Goal: Transaction & Acquisition: Purchase product/service

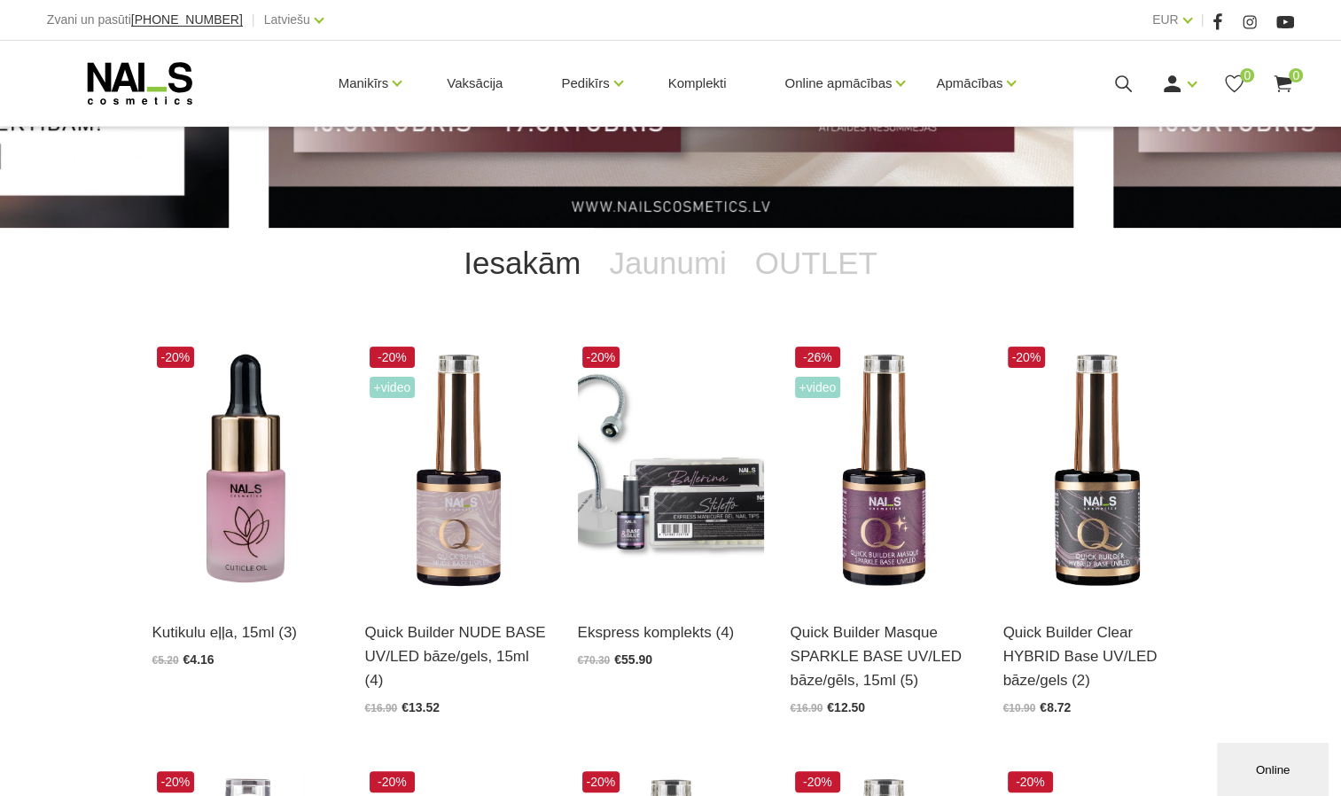
drag, startPoint x: 1326, startPoint y: 394, endPoint x: 1328, endPoint y: 409, distance: 15.2
click at [1328, 409] on div "Iesakām Jaunumi OUTLET -20% Kutikulu eļļa, 15ml (3) Atvērt un izvēlēties €5.20 …" at bounding box center [670, 749] width 1341 height 1042
drag, startPoint x: 1328, startPoint y: 409, endPoint x: 1330, endPoint y: 447, distance: 38.2
click at [1330, 447] on div "Iesakām Jaunumi OUTLET -20% Kutikulu eļļa, 15ml (3) Atvērt un izvēlēties €5.20 …" at bounding box center [670, 749] width 1341 height 1042
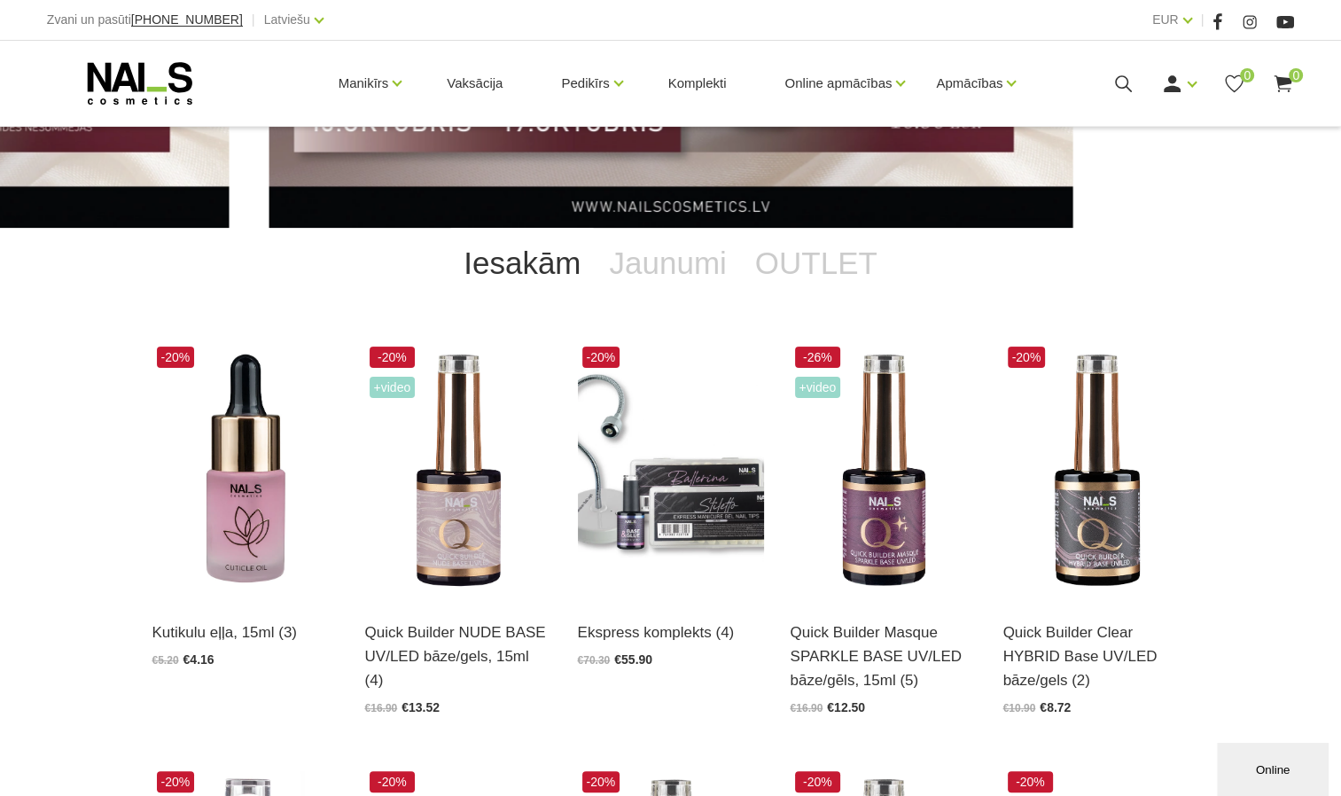
click at [1330, 447] on div "Iesakām Jaunumi OUTLET -20% Kutikulu eļļa, 15ml (3) Atvērt un izvēlēties €5.20 …" at bounding box center [670, 749] width 1341 height 1042
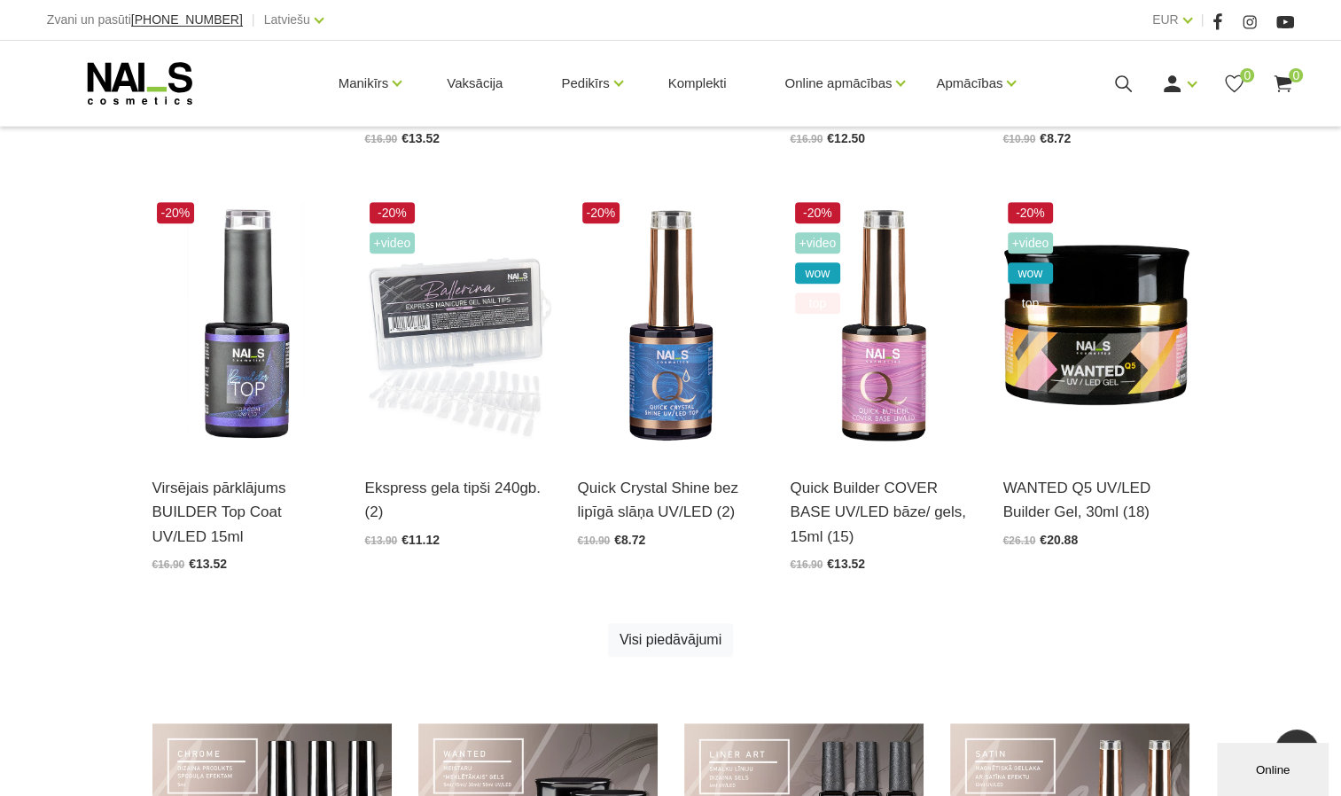
scroll to position [843, 0]
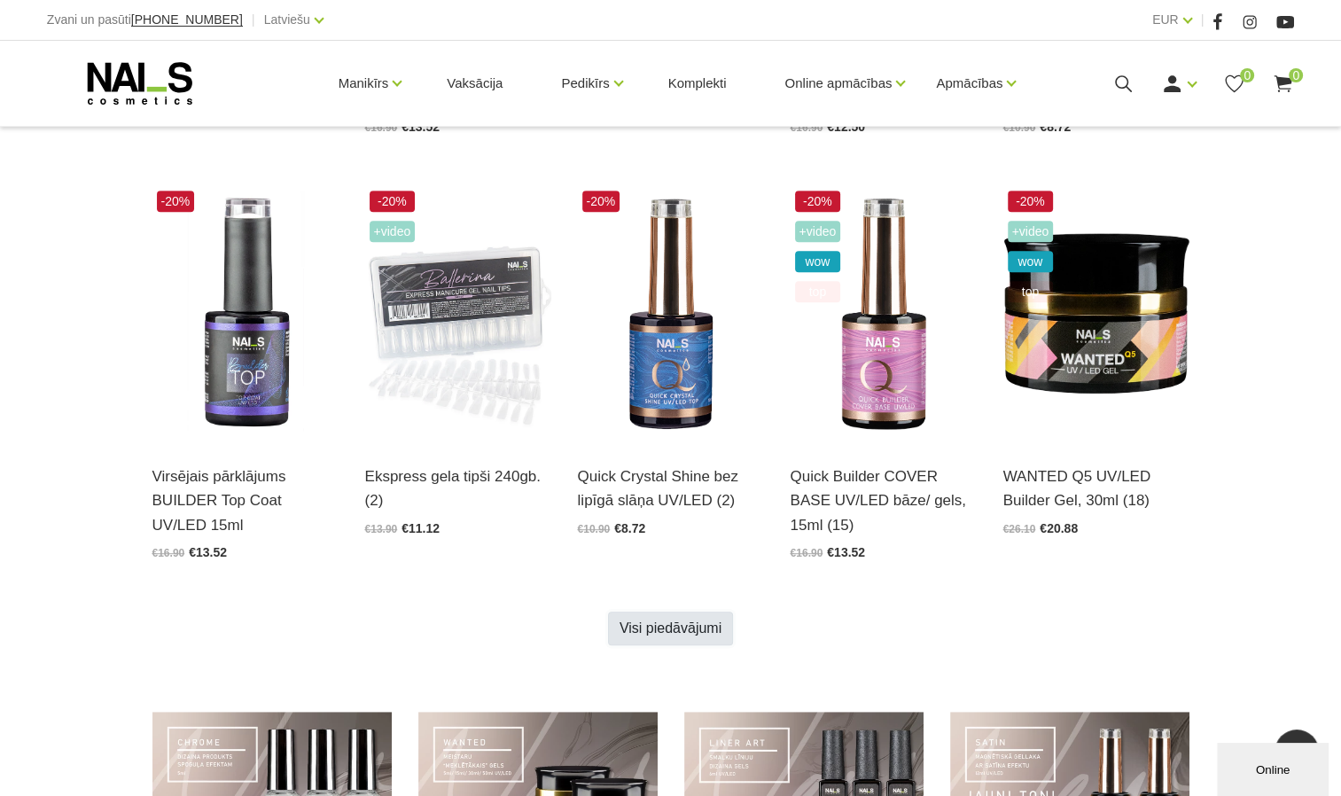
click at [688, 615] on link "Visi piedāvājumi" at bounding box center [670, 629] width 125 height 34
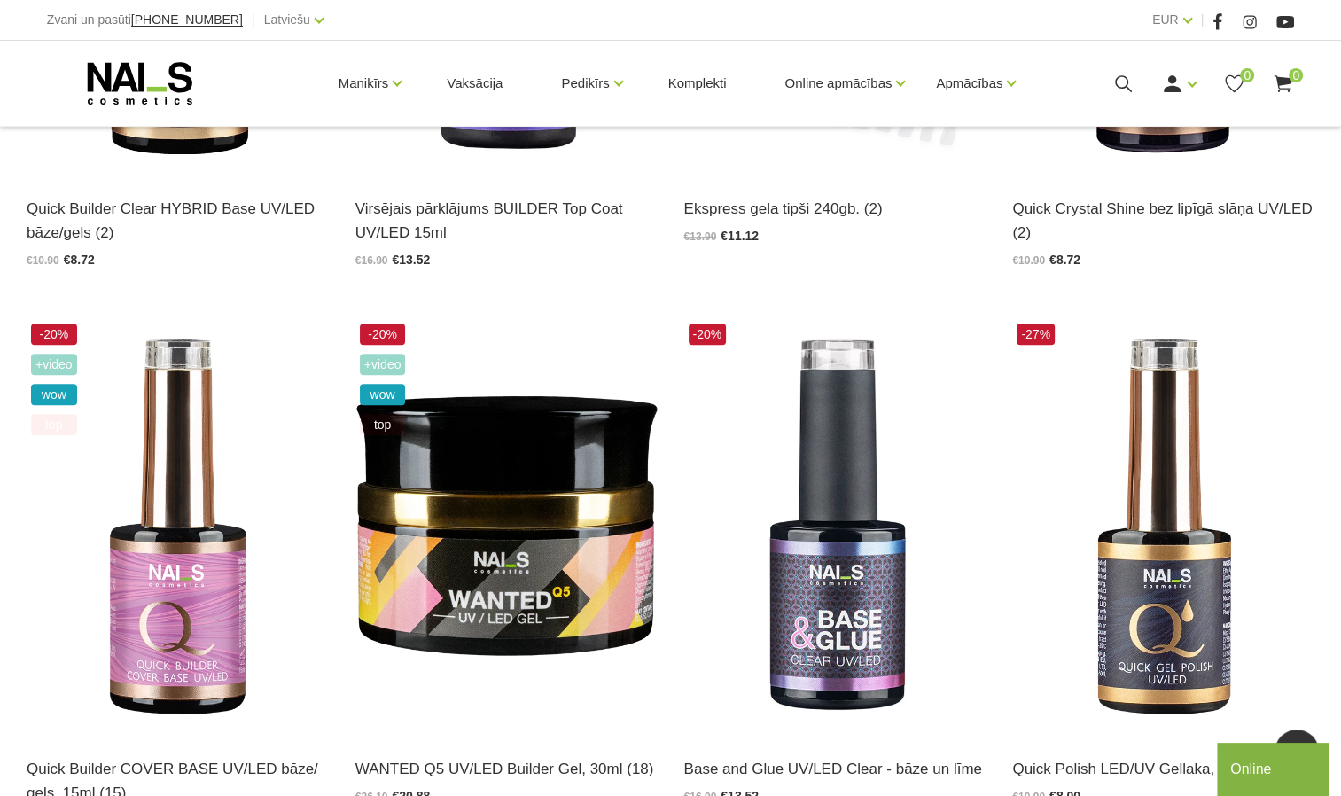
scroll to position [1305, 0]
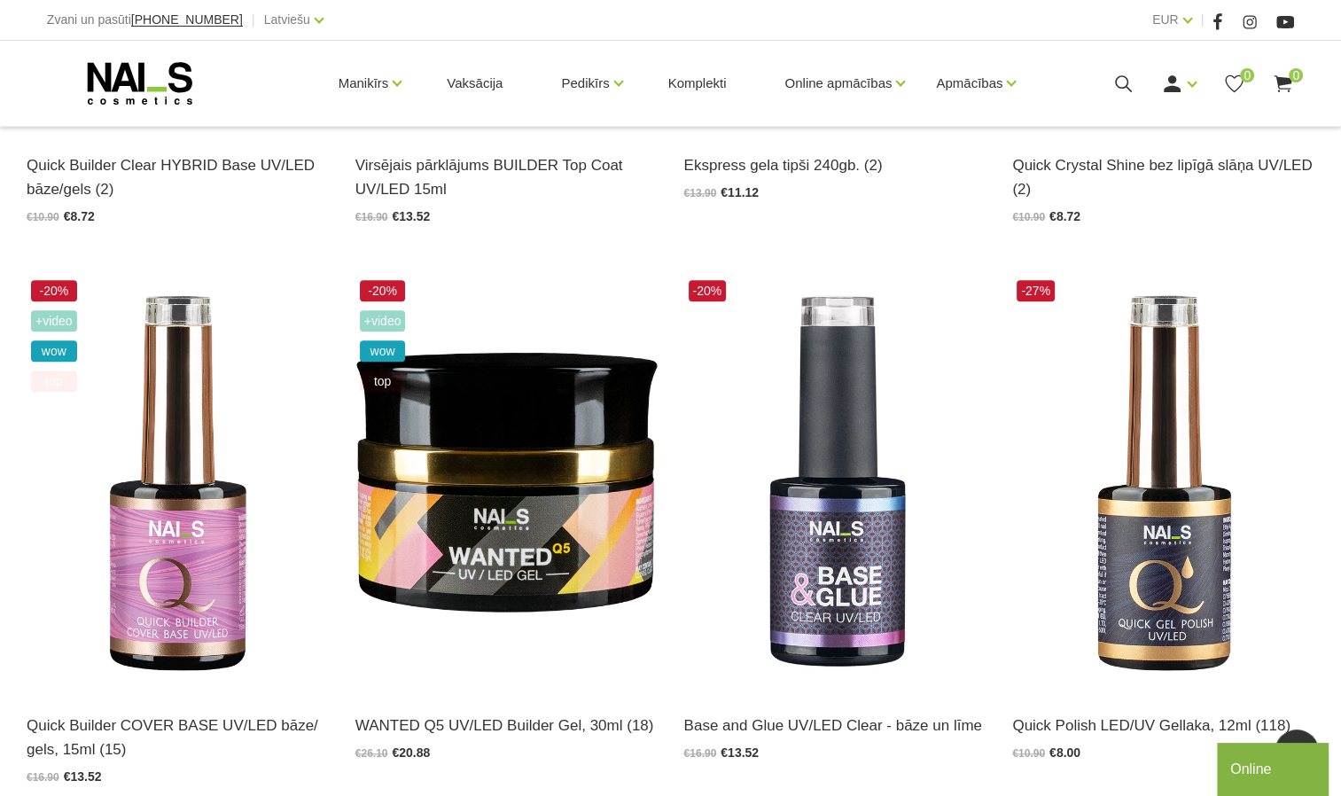
drag, startPoint x: 1320, startPoint y: 462, endPoint x: 1323, endPoint y: 509, distance: 47.1
click at [1323, 509] on div "-27% Quick Polish LED/UV Gellaka, 12ml (118) Atvērt un izvēlēties €10.90 €8.00" at bounding box center [1163, 536] width 329 height 520
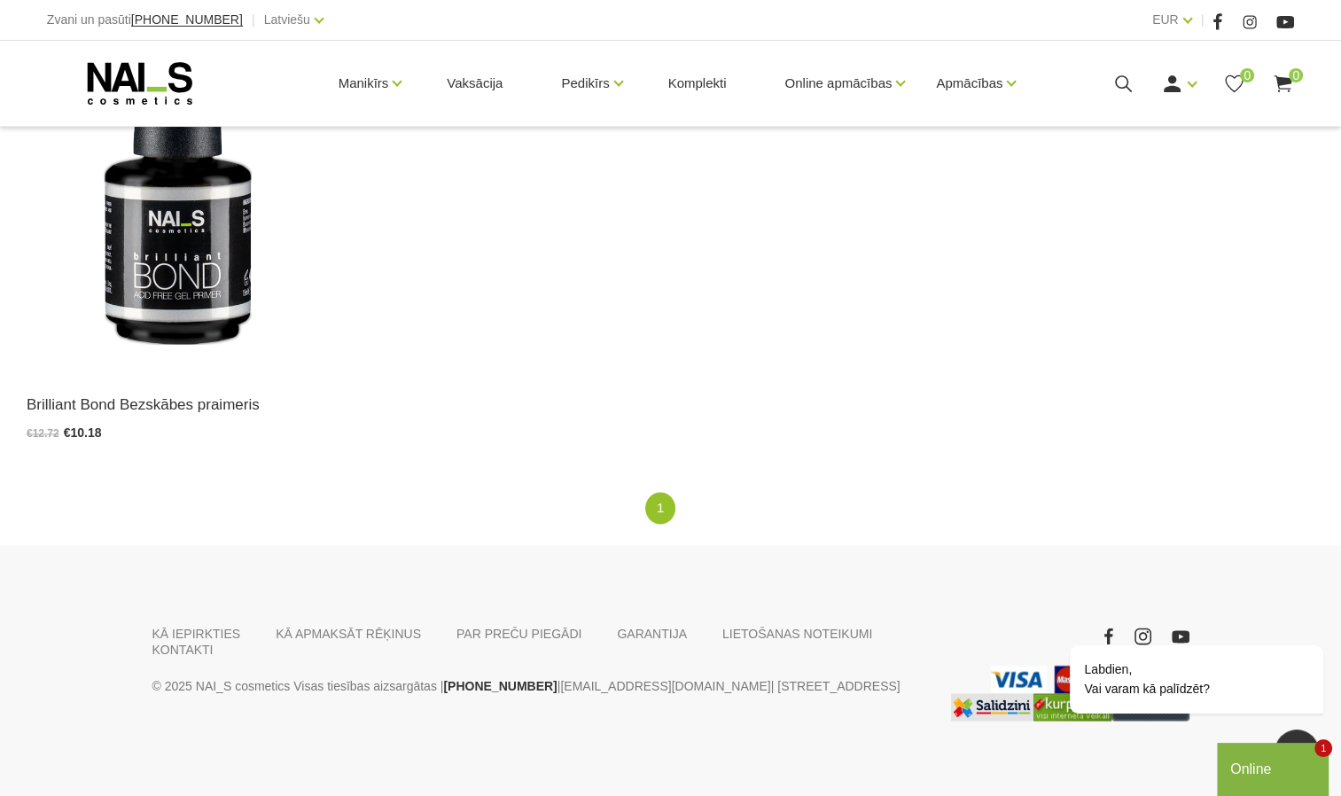
scroll to position [2759, 0]
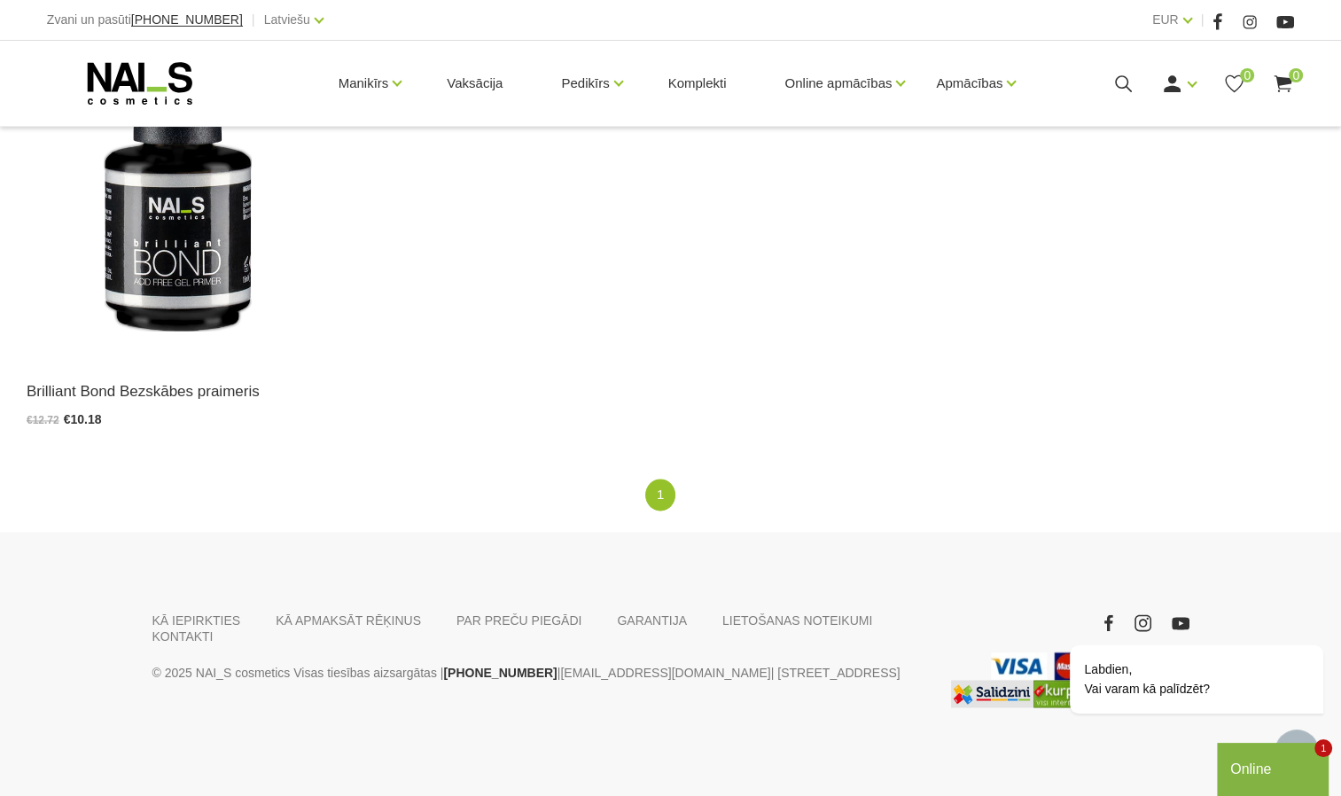
click at [1280, 738] on link at bounding box center [1297, 752] width 44 height 44
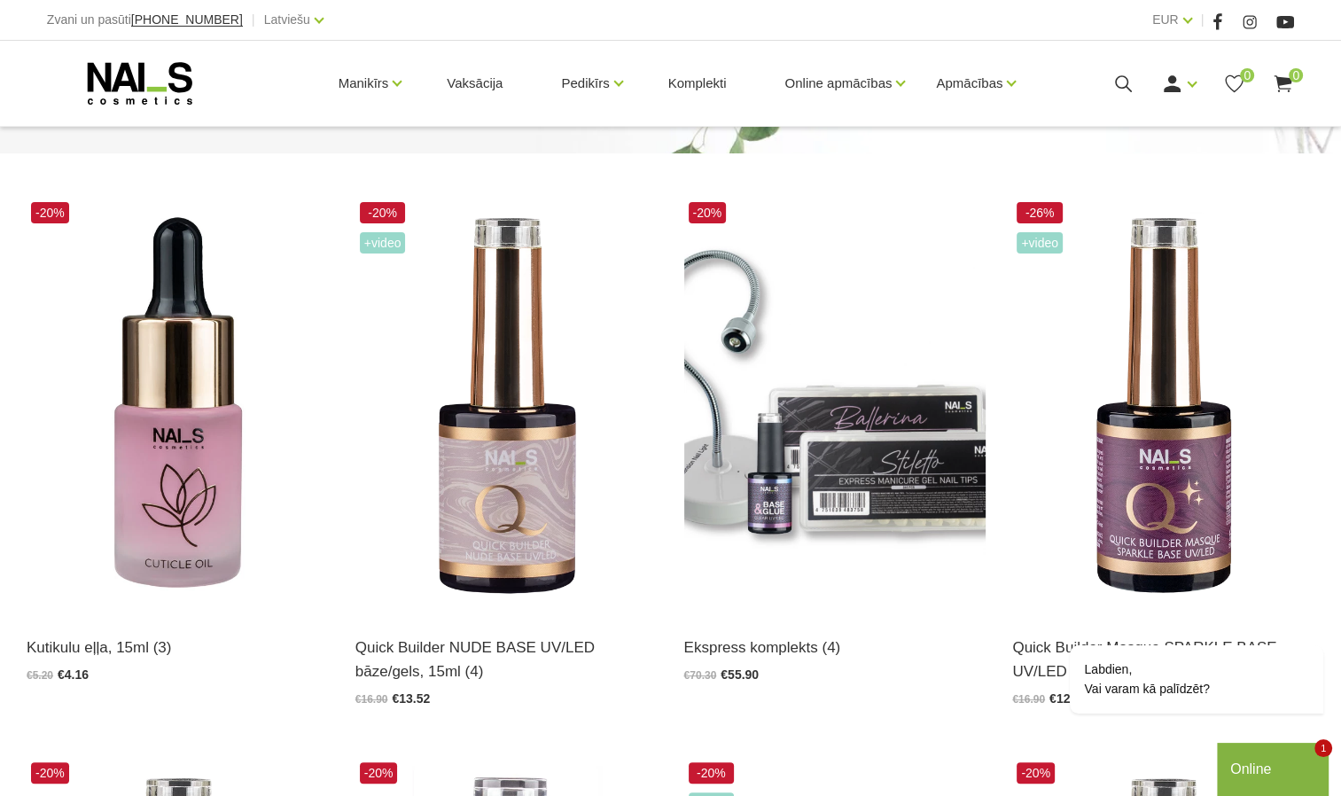
scroll to position [272, 0]
